Goal: Task Accomplishment & Management: Manage account settings

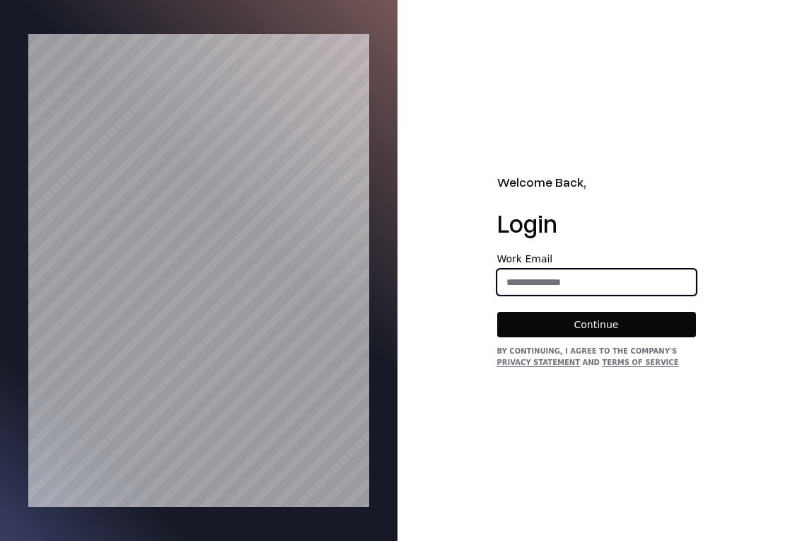
click at [537, 273] on input "email" at bounding box center [596, 281] width 197 height 25
type input "**********"
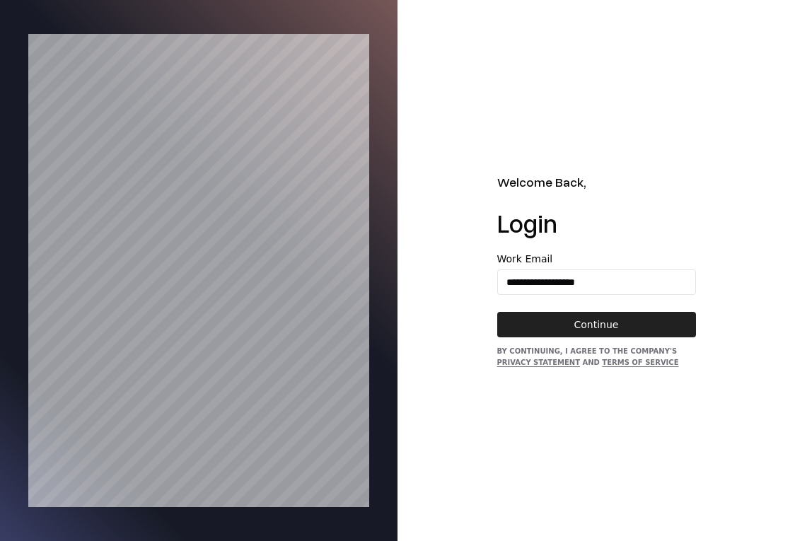
click at [555, 337] on button "Continue" at bounding box center [596, 324] width 199 height 25
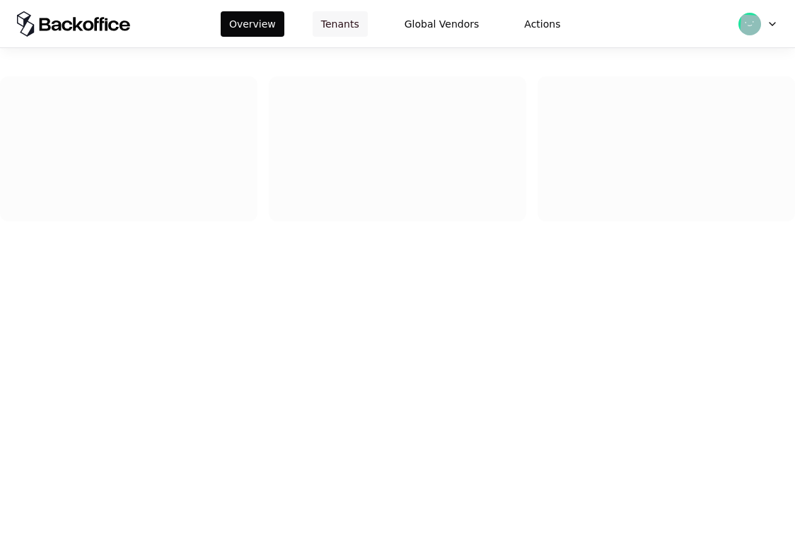
click at [334, 26] on button "Tenants" at bounding box center [340, 23] width 55 height 25
